Goal: Task Accomplishment & Management: Complete application form

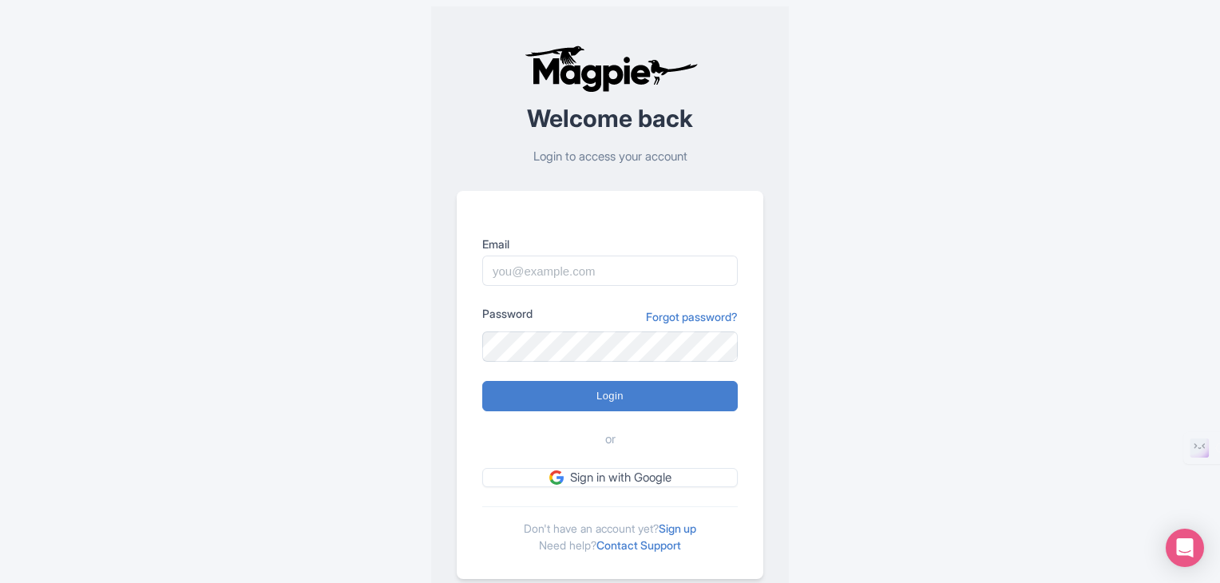
scroll to position [40, 0]
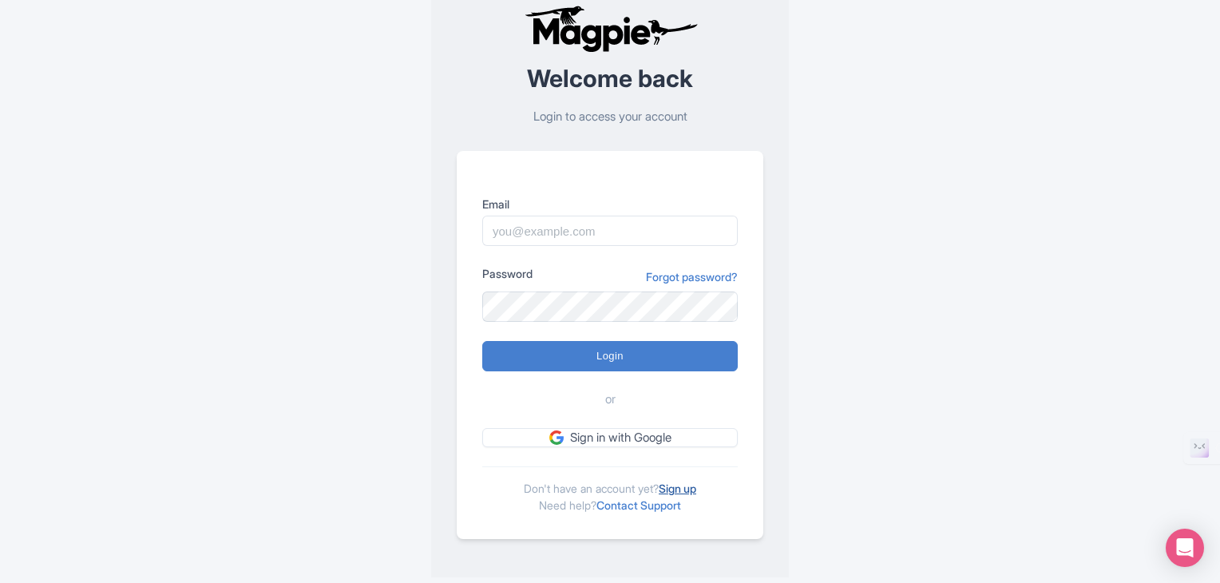
click at [680, 488] on link "Sign up" at bounding box center [678, 489] width 38 height 14
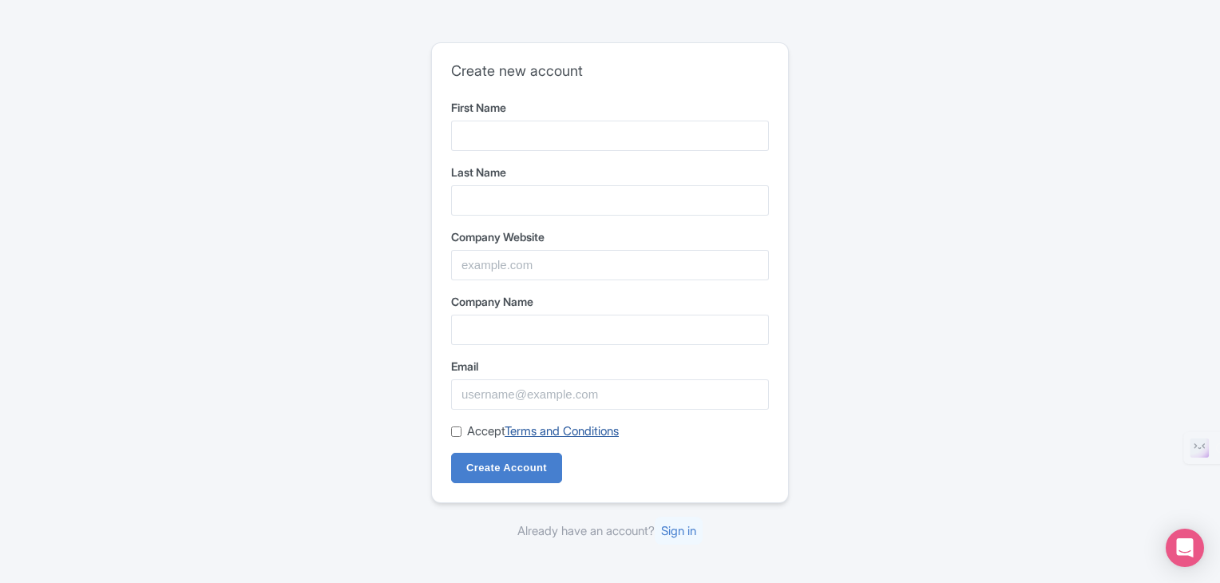
click at [586, 438] on link "Terms and Conditions" at bounding box center [562, 430] width 114 height 15
